Goal: Task Accomplishment & Management: Complete application form

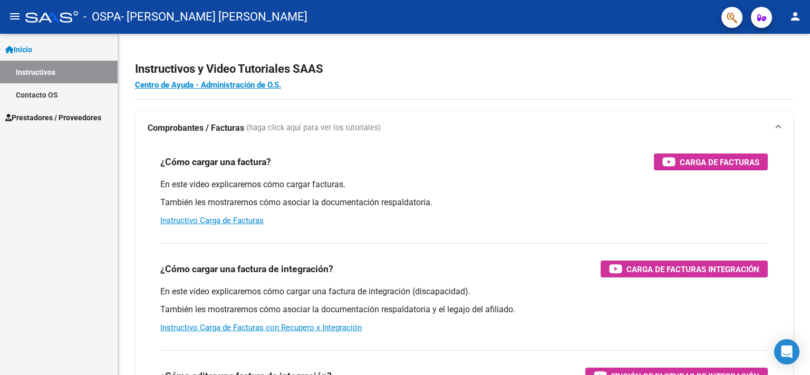
click at [56, 123] on span "Prestadores / Proveedores" at bounding box center [53, 118] width 96 height 12
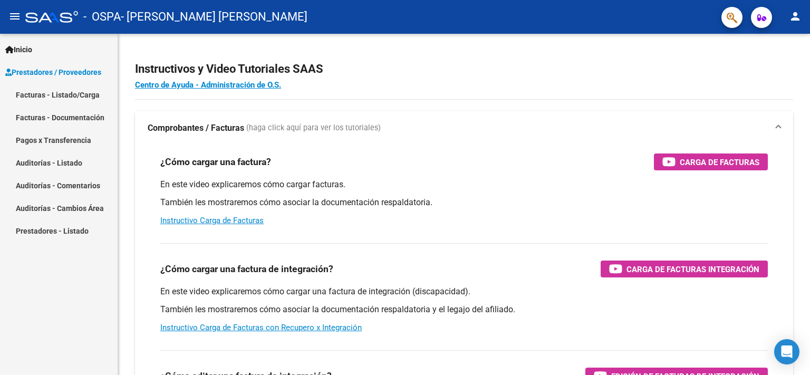
click at [71, 97] on link "Facturas - Listado/Carga" at bounding box center [59, 94] width 118 height 23
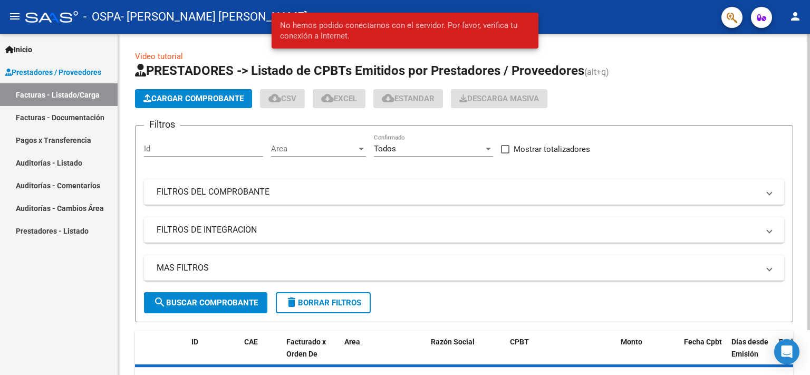
click at [191, 103] on span "Cargar Comprobante" at bounding box center [193, 98] width 100 height 9
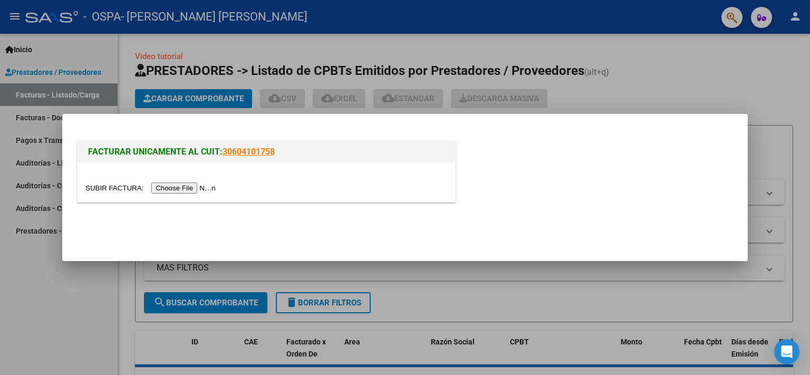
click at [109, 188] on input "file" at bounding box center [151, 187] width 133 height 11
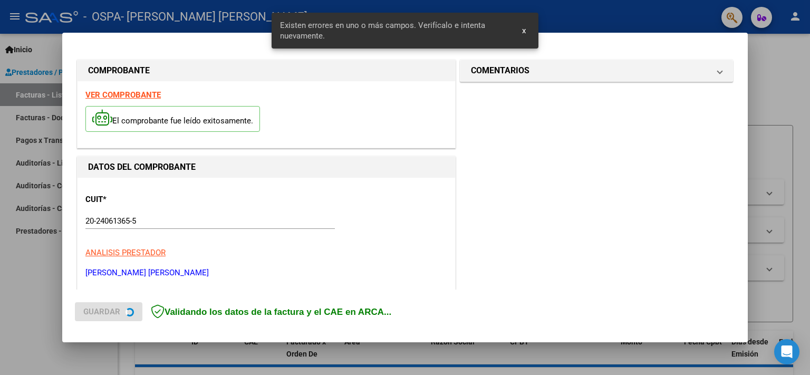
scroll to position [234, 0]
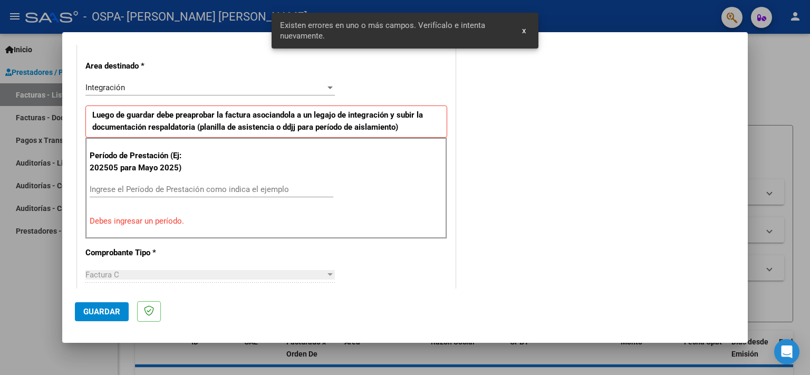
click at [163, 191] on input "Ingrese el Período de Prestación como indica el ejemplo" at bounding box center [212, 189] width 244 height 9
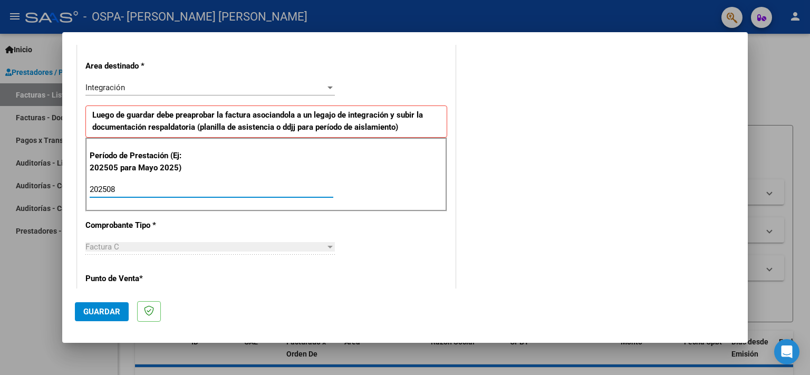
type input "202508"
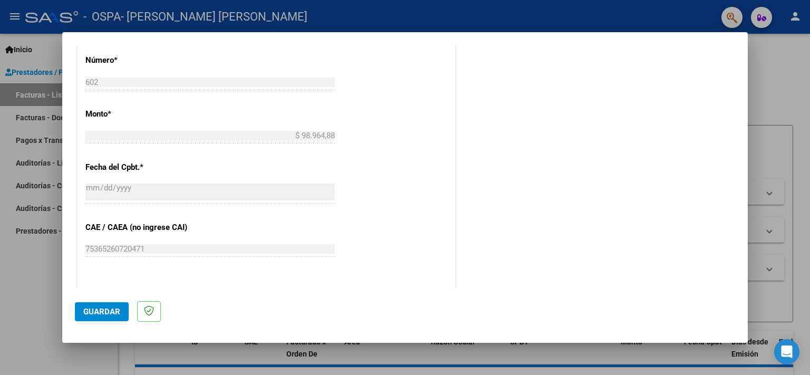
scroll to position [670, 0]
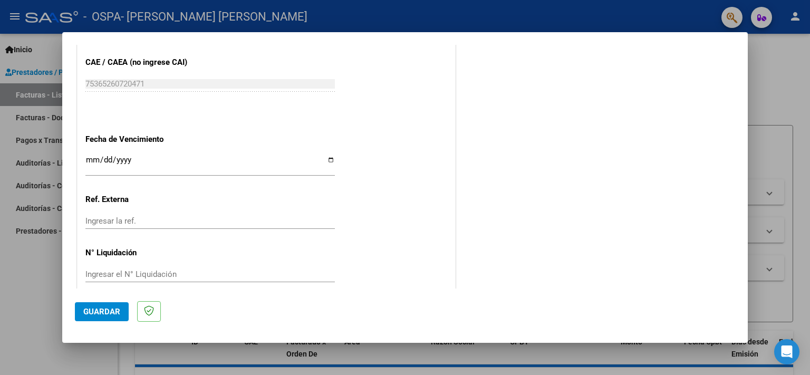
click at [102, 314] on span "Guardar" at bounding box center [101, 311] width 37 height 9
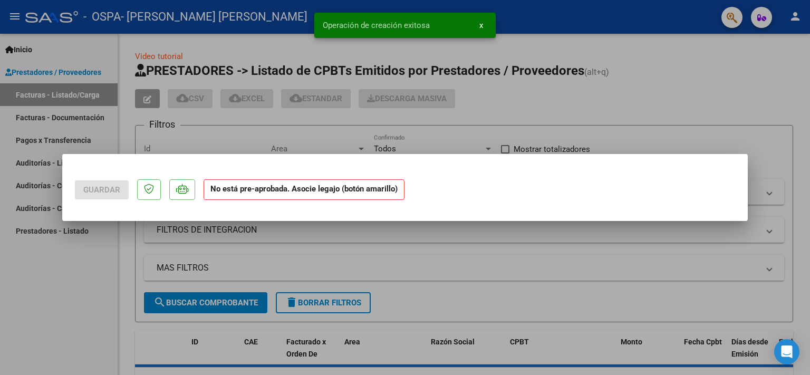
scroll to position [0, 0]
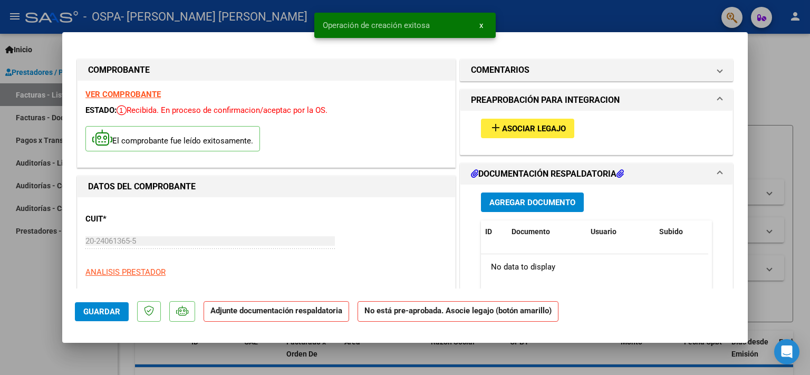
click at [524, 131] on span "Asociar Legajo" at bounding box center [534, 128] width 64 height 9
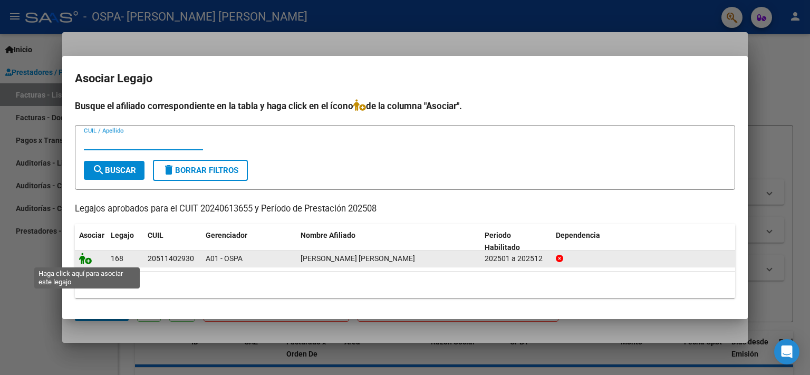
click at [88, 261] on icon at bounding box center [85, 259] width 13 height 12
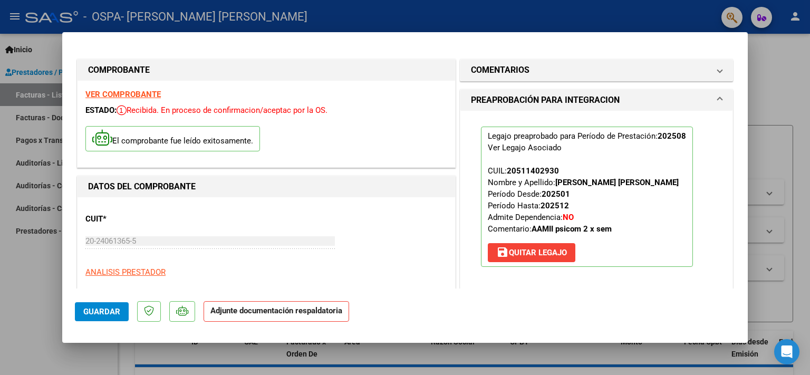
scroll to position [224, 0]
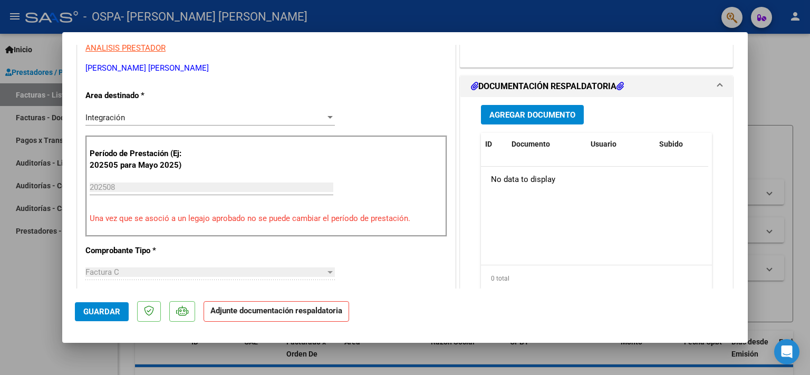
click at [528, 114] on span "Agregar Documento" at bounding box center [532, 114] width 86 height 9
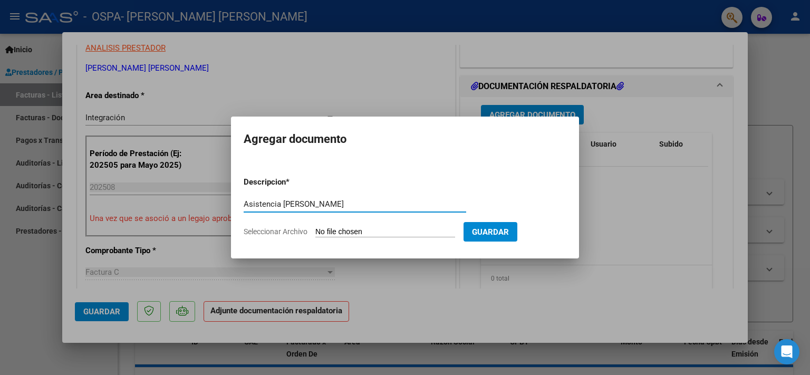
type input "Asistencia [PERSON_NAME]"
click at [346, 235] on input "Seleccionar Archivo" at bounding box center [385, 232] width 140 height 10
type input "C:\fakepath\[PERSON_NAME] - Asistencia [PERSON_NAME] - [MEDICAL_DATA].pdf"
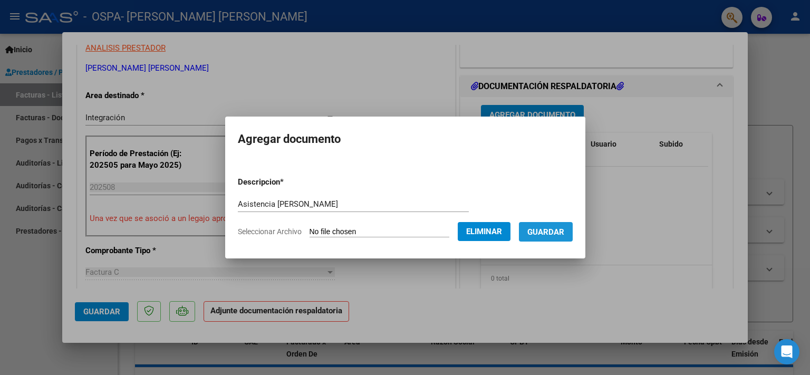
click at [527, 237] on span "Guardar" at bounding box center [545, 231] width 37 height 9
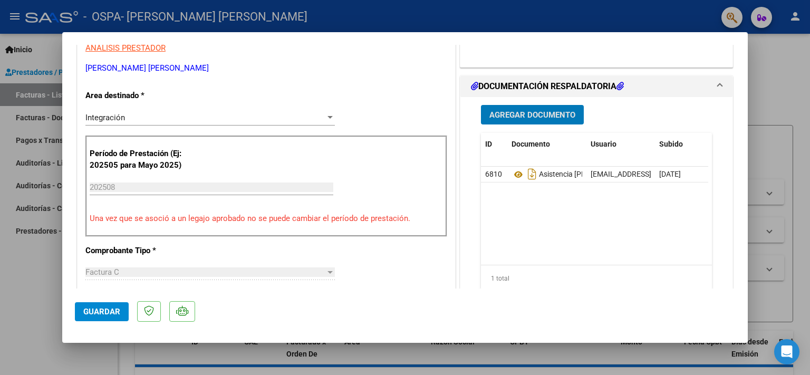
click at [103, 311] on span "Guardar" at bounding box center [101, 311] width 37 height 9
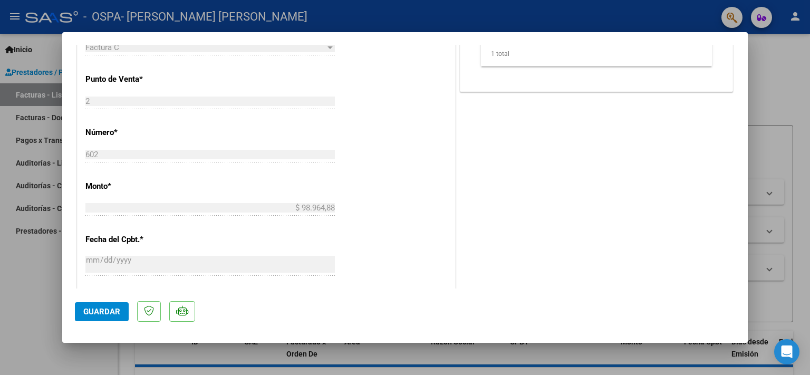
scroll to position [673, 0]
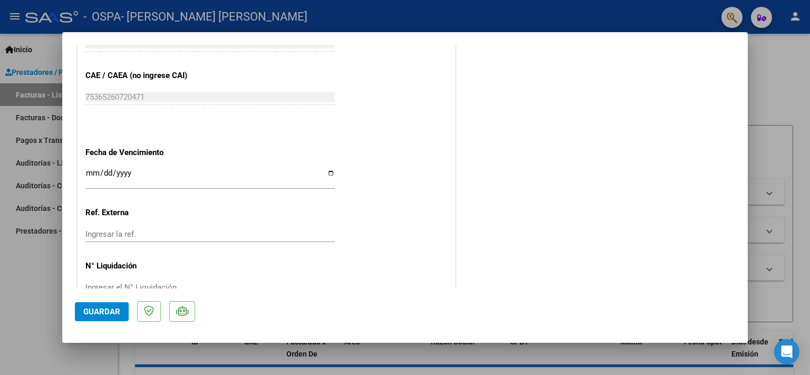
click at [769, 107] on div at bounding box center [405, 187] width 810 height 375
type input "$ 0,00"
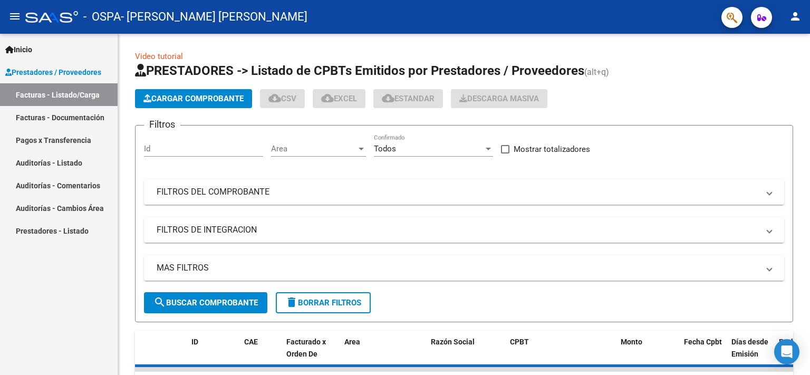
click at [72, 92] on link "Facturas - Listado/Carga" at bounding box center [59, 94] width 118 height 23
click at [808, 315] on div at bounding box center [808, 204] width 3 height 341
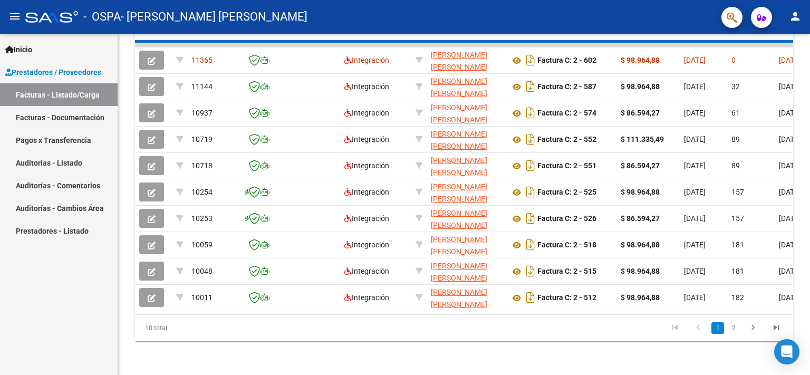
click at [794, 17] on mat-icon "person" at bounding box center [795, 16] width 13 height 13
click at [777, 74] on button "exit_to_app Salir" at bounding box center [773, 69] width 64 height 25
